Goal: Task Accomplishment & Management: Manage account settings

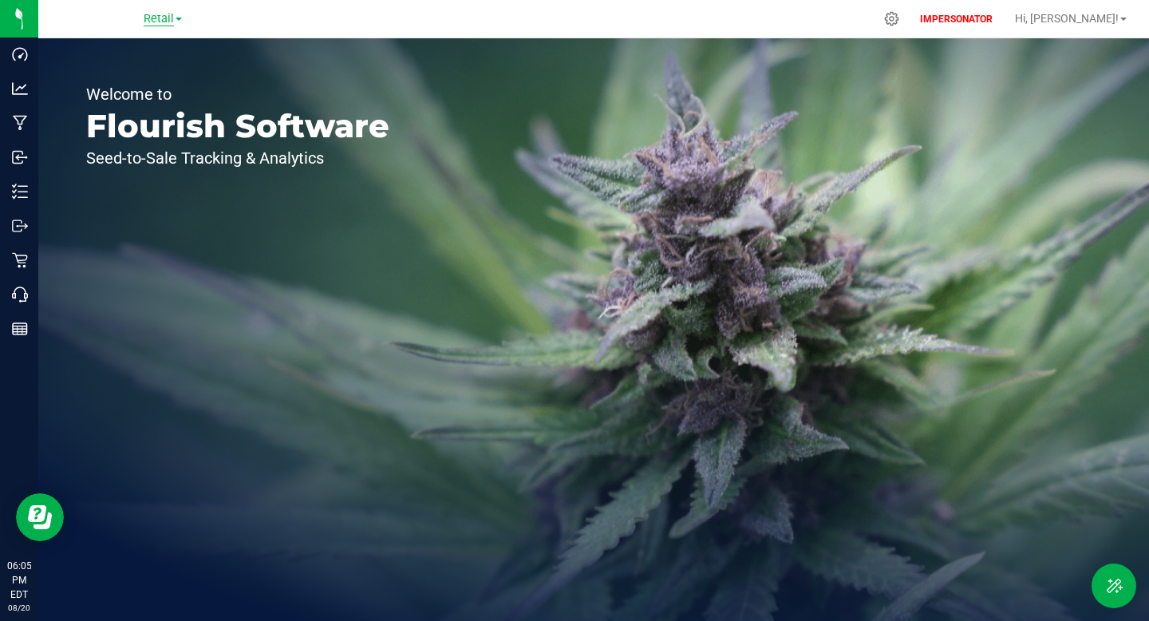
click at [152, 22] on span "Retail" at bounding box center [159, 19] width 30 height 14
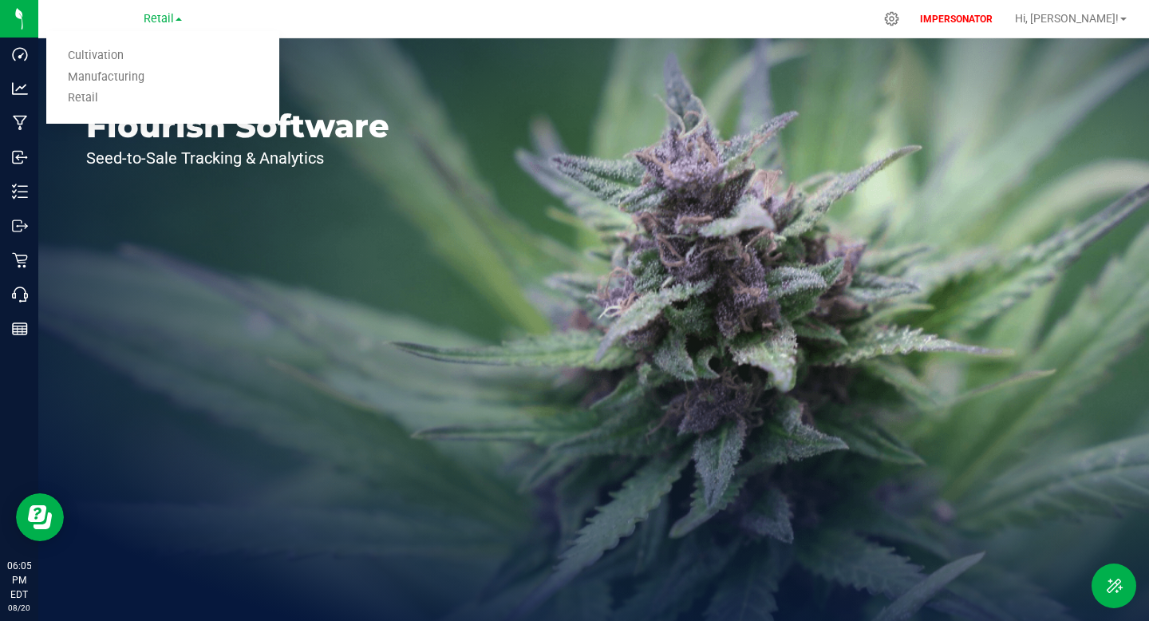
click at [252, 221] on div "Welcome to Flourish Software Seed-to-Sale Tracking & Analytics" at bounding box center [237, 329] width 399 height 583
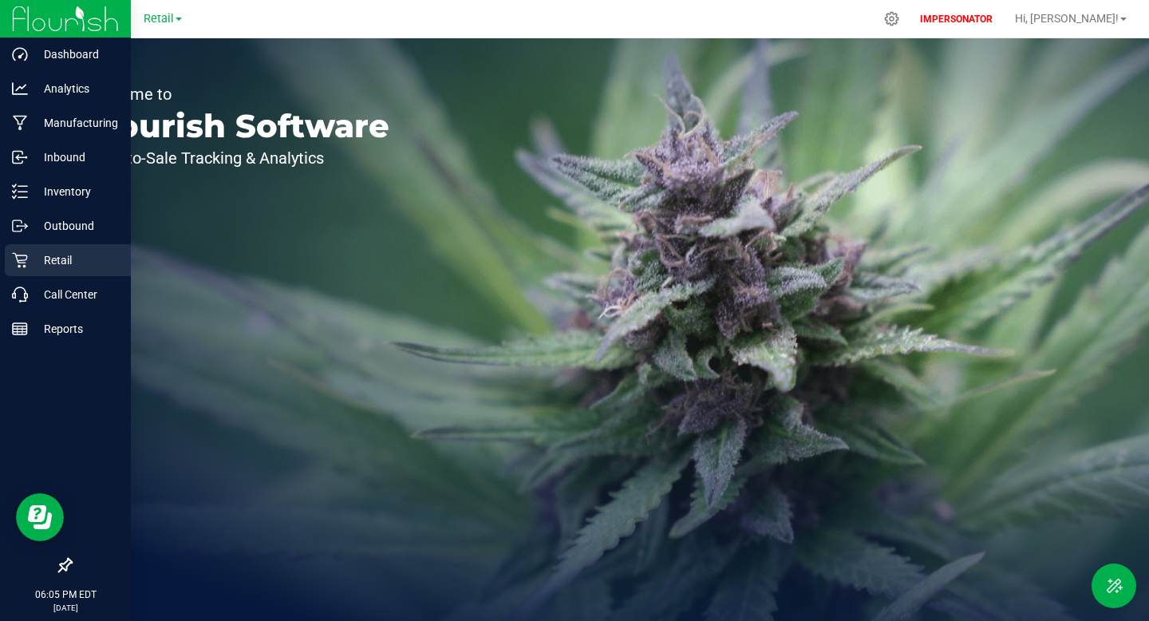
click at [50, 261] on p "Retail" at bounding box center [76, 260] width 96 height 19
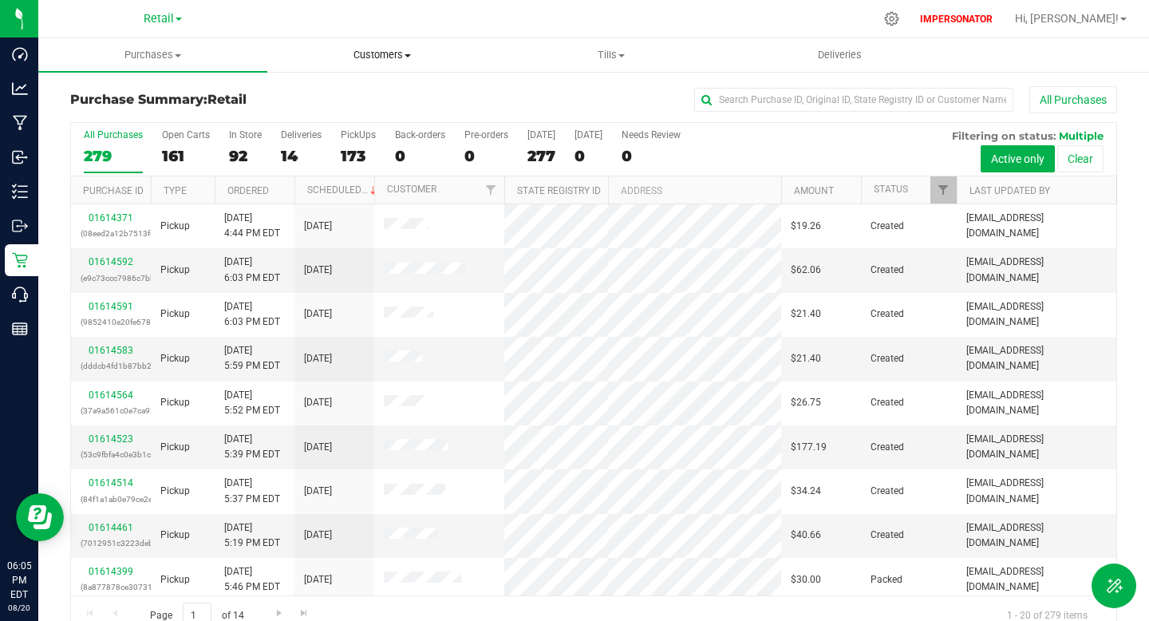
click at [366, 54] on span "Customers" at bounding box center [381, 55] width 227 height 14
click at [350, 89] on span "All customers" at bounding box center [324, 96] width 115 height 14
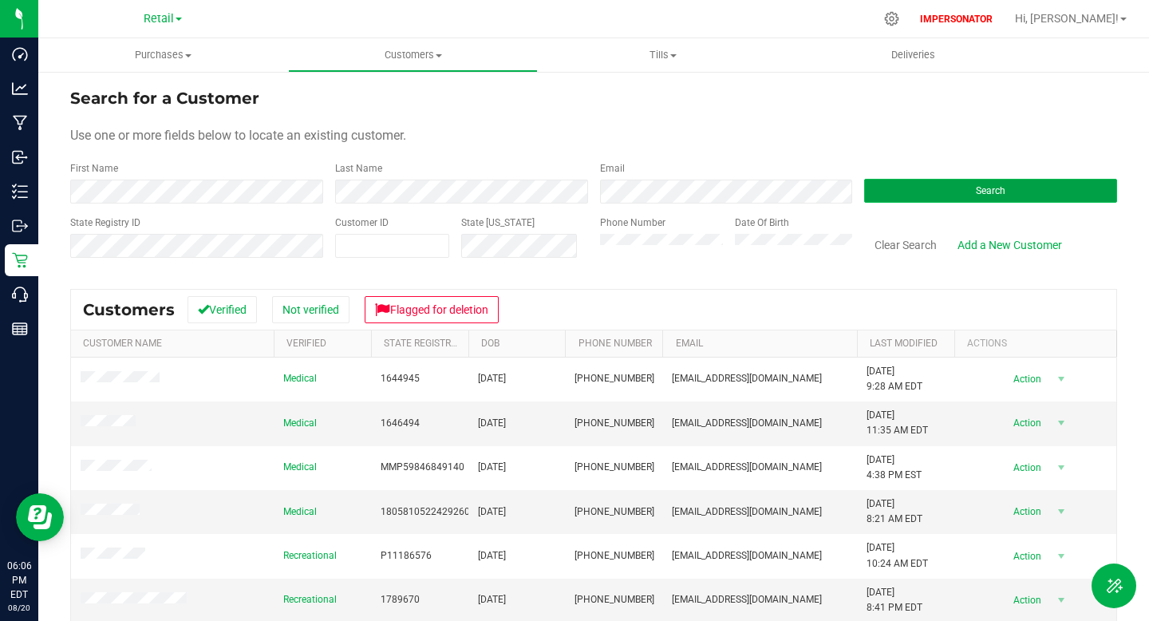
click at [924, 189] on button "Search" at bounding box center [990, 191] width 253 height 24
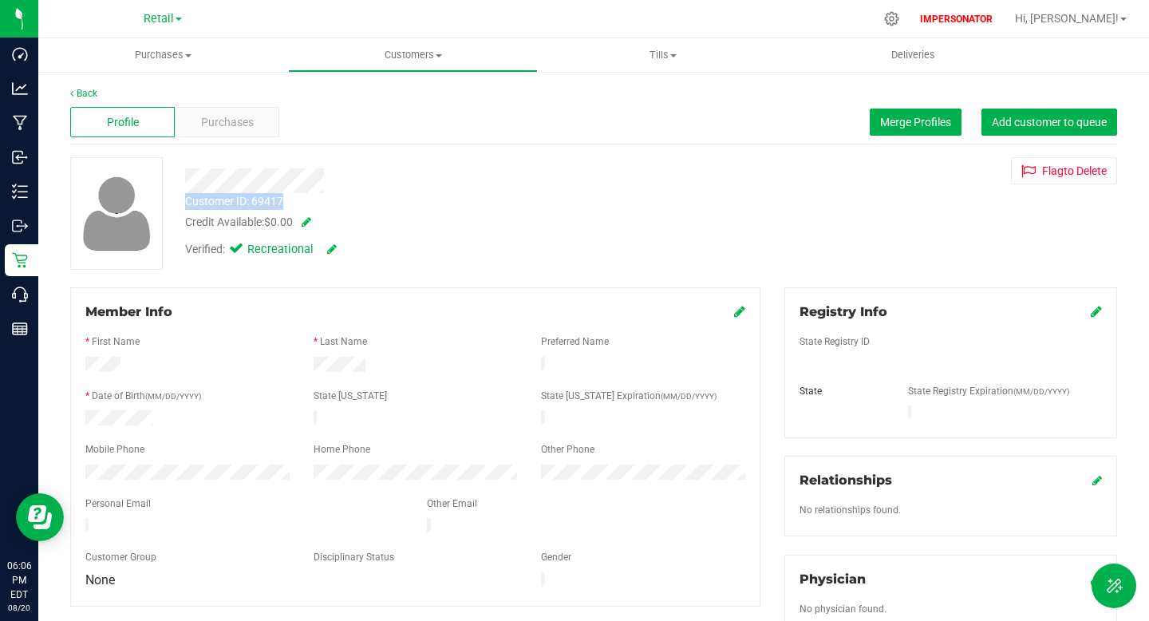
click at [314, 198] on div "Customer ID: 69417 Credit Available: $0.00 Verified: Recreational" at bounding box center [441, 211] width 536 height 109
click at [458, 227] on div "Credit Available: $0.00" at bounding box center [441, 222] width 512 height 17
drag, startPoint x: 187, startPoint y: 222, endPoint x: 298, endPoint y: 223, distance: 111.7
click at [298, 223] on div "Credit Available: $0.00" at bounding box center [441, 222] width 512 height 17
click at [266, 221] on div "Credit Available: $0.00" at bounding box center [441, 222] width 512 height 17
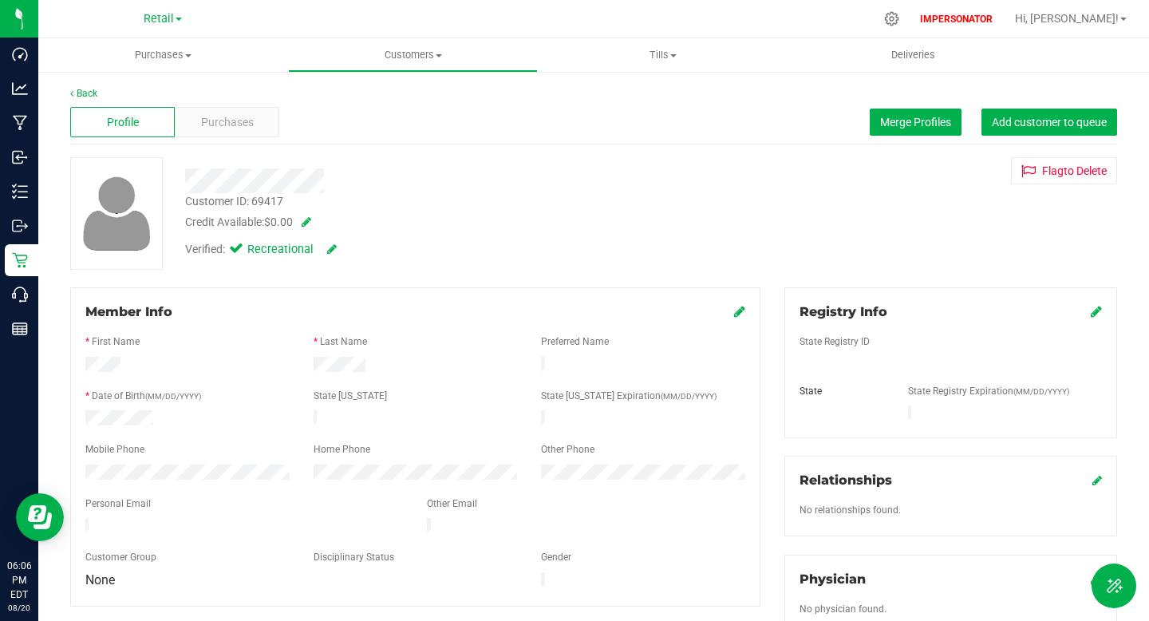
click at [265, 220] on div "Credit Available: $0.00" at bounding box center [441, 222] width 512 height 17
copy div "Credit Available: $0.00"
click at [501, 204] on div "Customer ID: 69417 Credit Available: $0.00" at bounding box center [441, 212] width 536 height 38
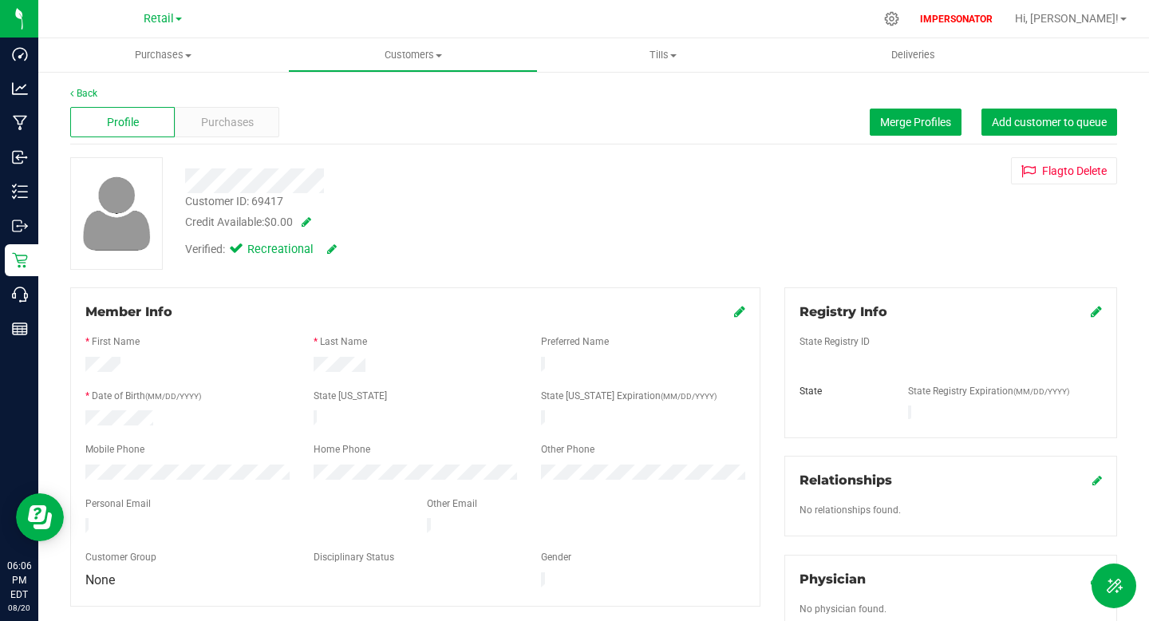
click at [307, 220] on span at bounding box center [303, 221] width 16 height 11
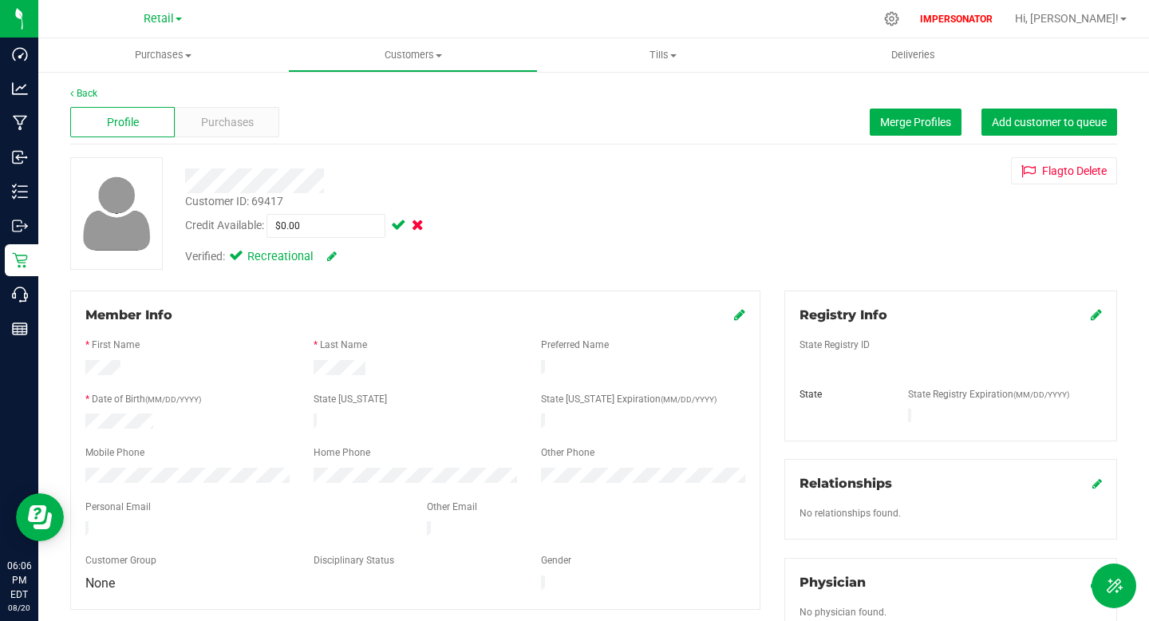
click at [421, 225] on span at bounding box center [416, 224] width 15 height 11
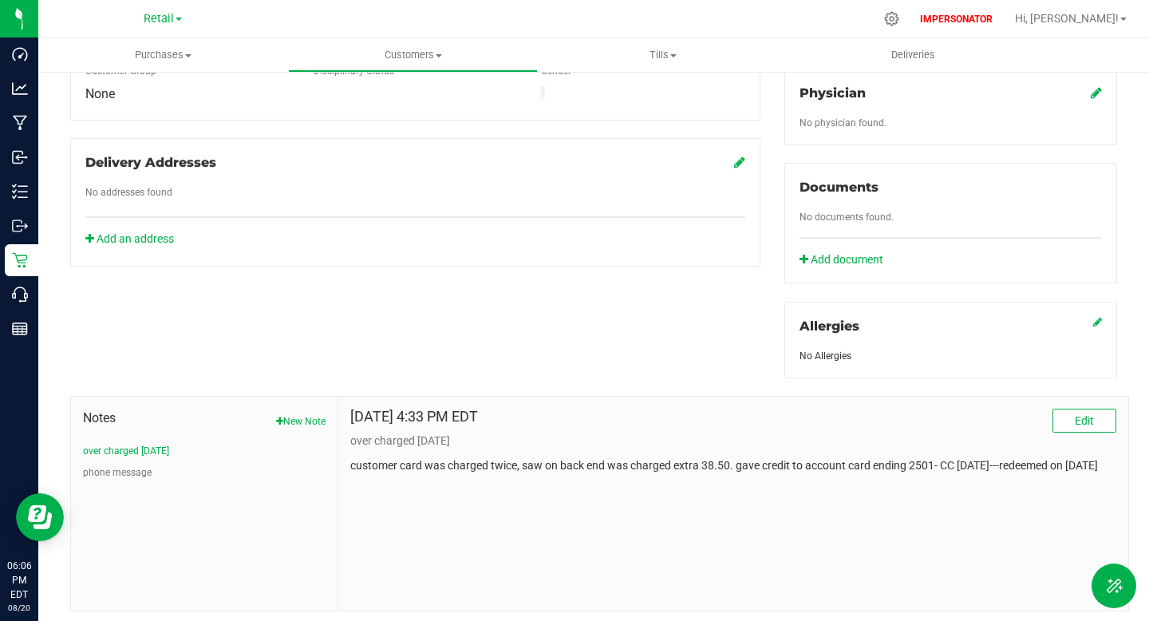
scroll to position [515, 0]
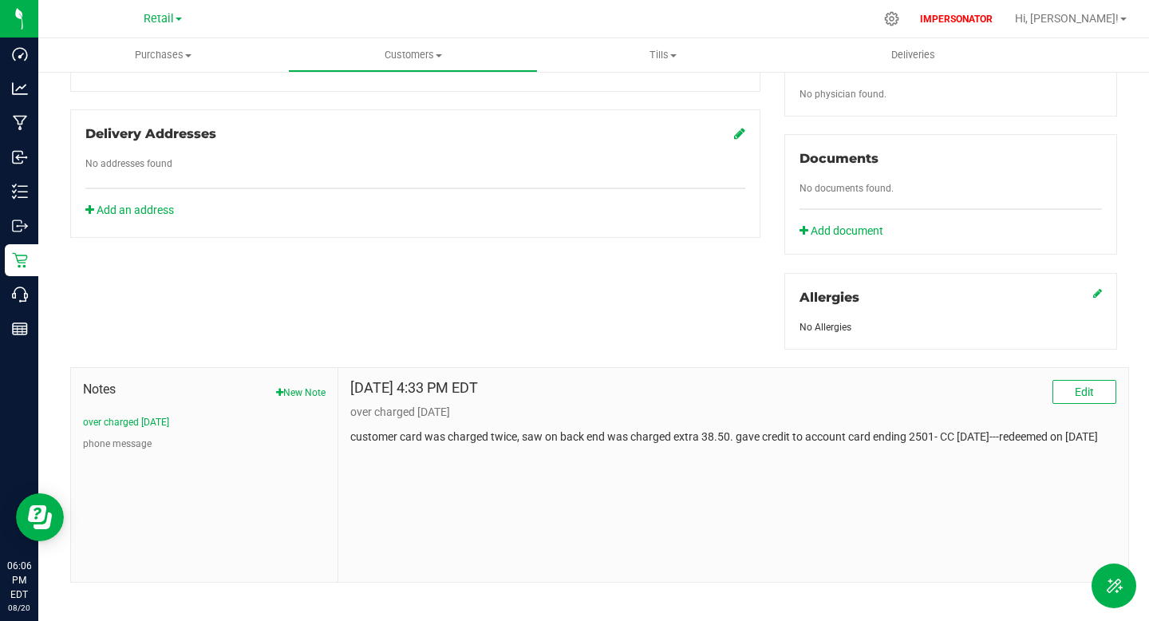
drag, startPoint x: 350, startPoint y: 374, endPoint x: 1121, endPoint y: 421, distance: 771.6
click at [1121, 421] on div "[DATE] 4:33 PM EDT Edit over charged [DATE] customer card was charged twice, sa…" at bounding box center [733, 475] width 790 height 214
copy div "[DATE] 4:33 PM EDT Edit over charged [DATE] customer card was charged twice, sa…"
click at [499, 476] on div "[DATE] 4:33 PM EDT Edit over charged [DATE] customer card was charged twice, sa…" at bounding box center [733, 475] width 790 height 214
click at [1099, 380] on button "Edit" at bounding box center [1085, 392] width 64 height 24
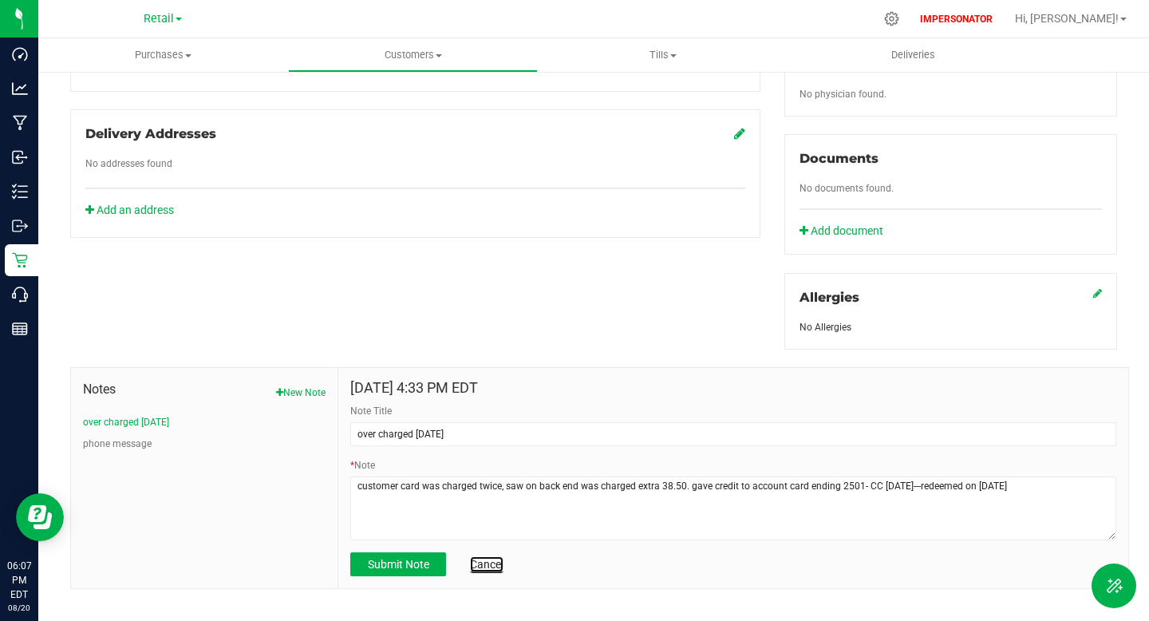
click at [489, 556] on link "Cancel" at bounding box center [487, 564] width 34 height 16
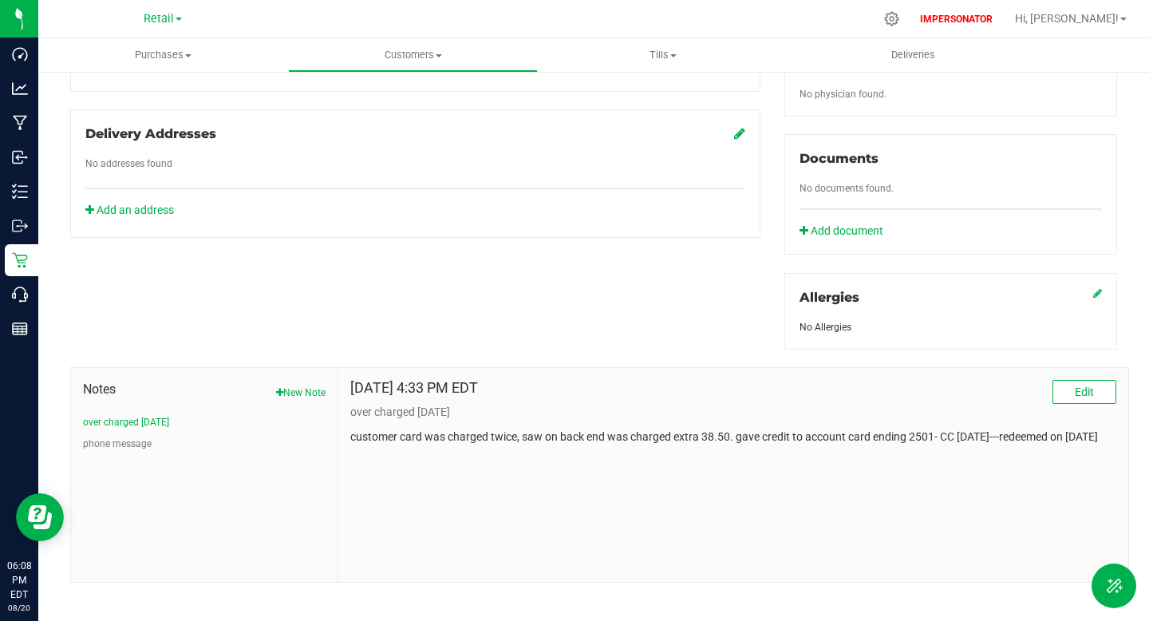
click at [449, 306] on div "Member Info * First Name * Last Name Preferred Name * Date of Birth (MM/DD/YYYY…" at bounding box center [593, 178] width 1071 height 810
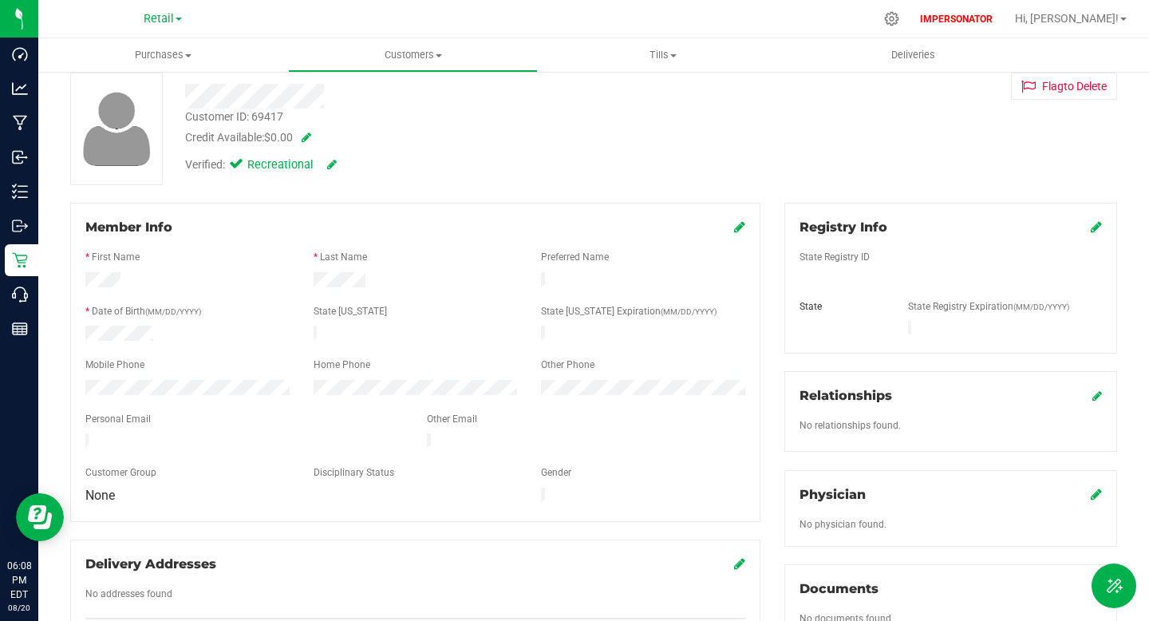
scroll to position [0, 0]
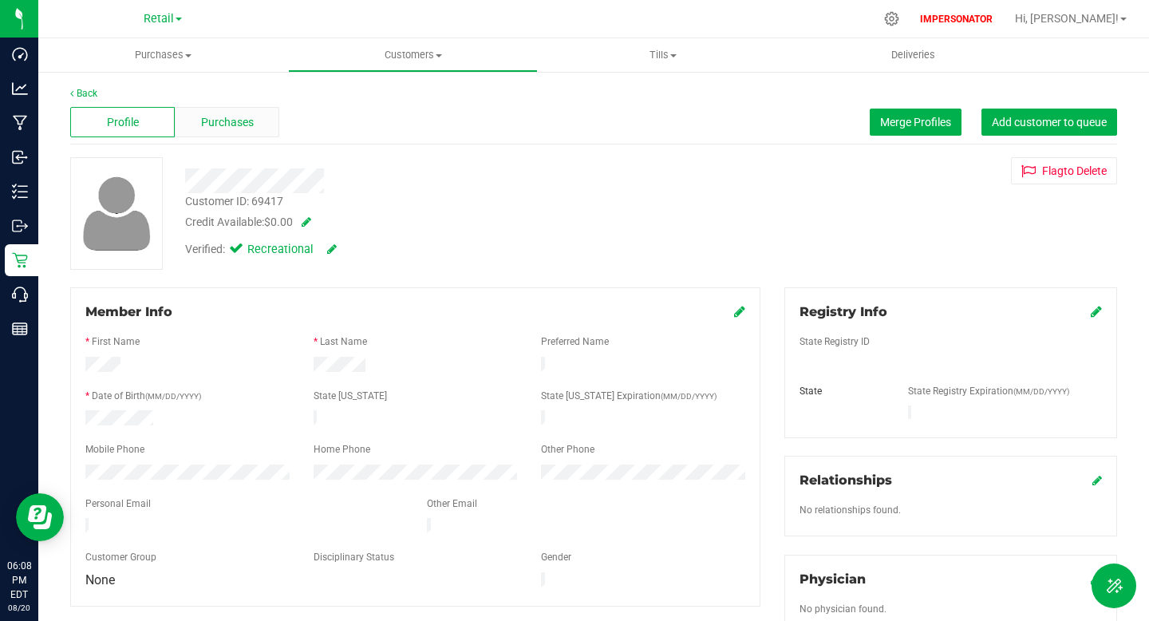
click at [208, 118] on span "Purchases" at bounding box center [227, 122] width 53 height 17
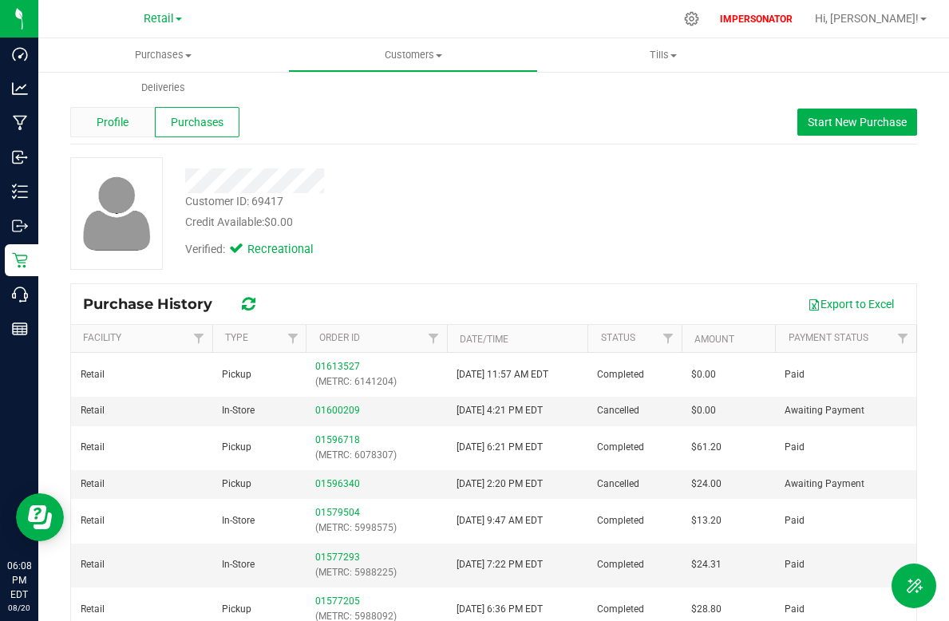
click at [125, 133] on div "Profile" at bounding box center [112, 122] width 85 height 30
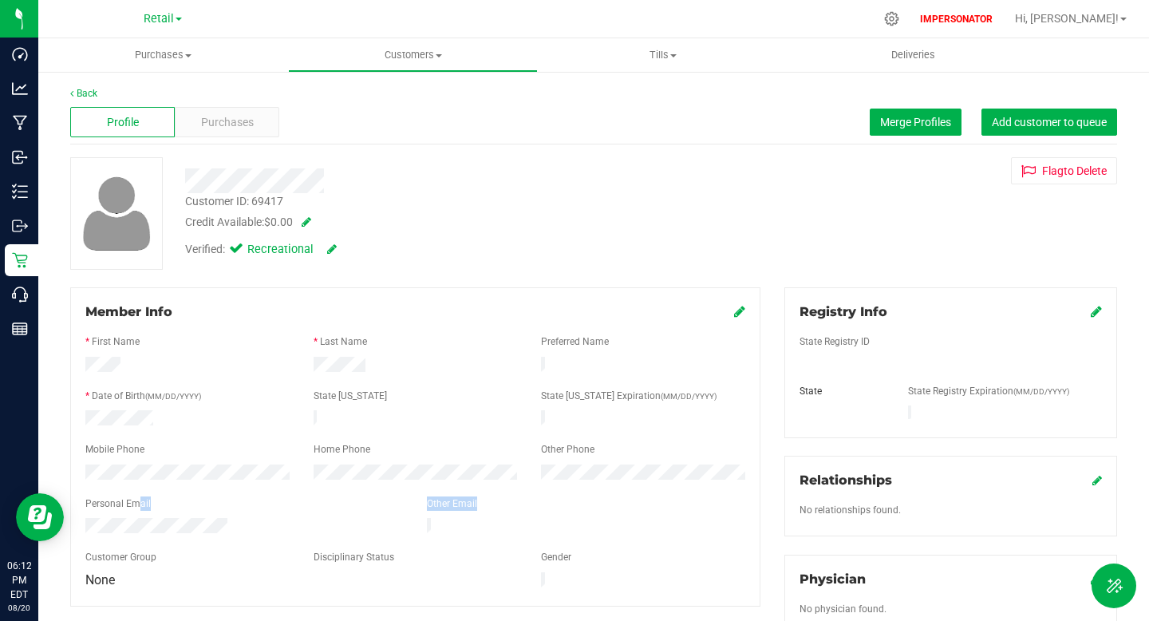
drag, startPoint x: 87, startPoint y: 496, endPoint x: 265, endPoint y: 513, distance: 178.8
click at [265, 513] on form "Member Info * First Name * Last Name Preferred Name * Date of Birth (MM/DD/YYYY…" at bounding box center [415, 446] width 660 height 289
copy form "Personal Email Other Email"
